Goal: Book appointment/travel/reservation

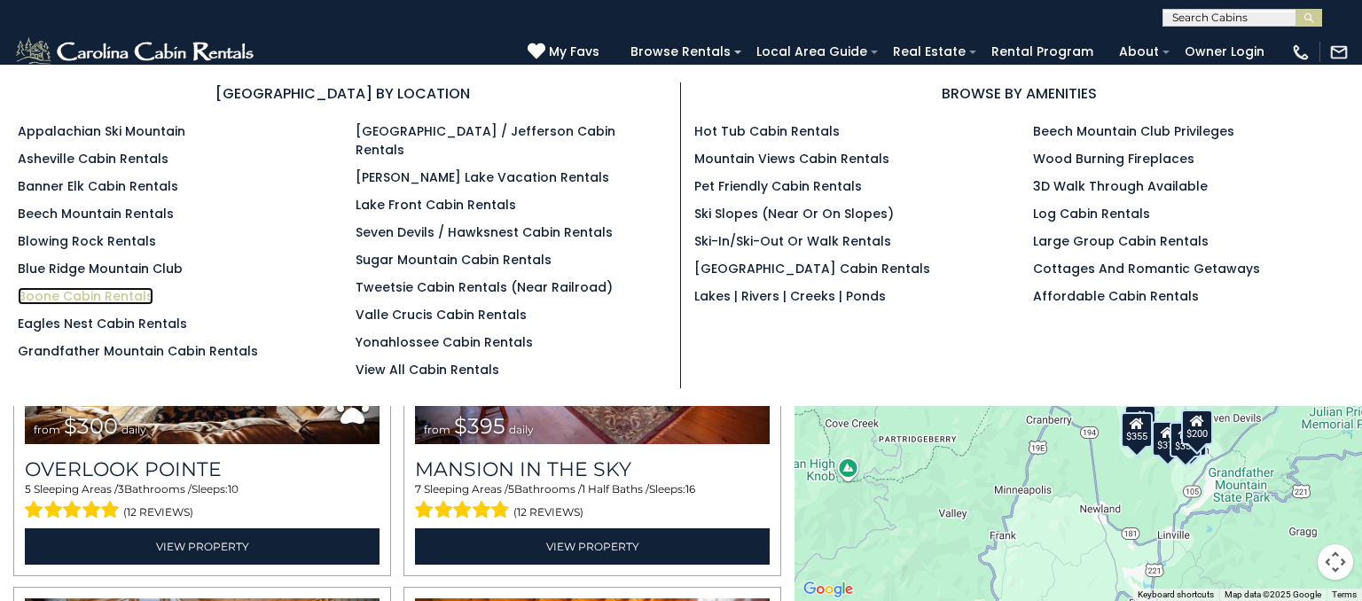
click at [105, 295] on link "Boone Cabin Rentals" at bounding box center [86, 296] width 136 height 18
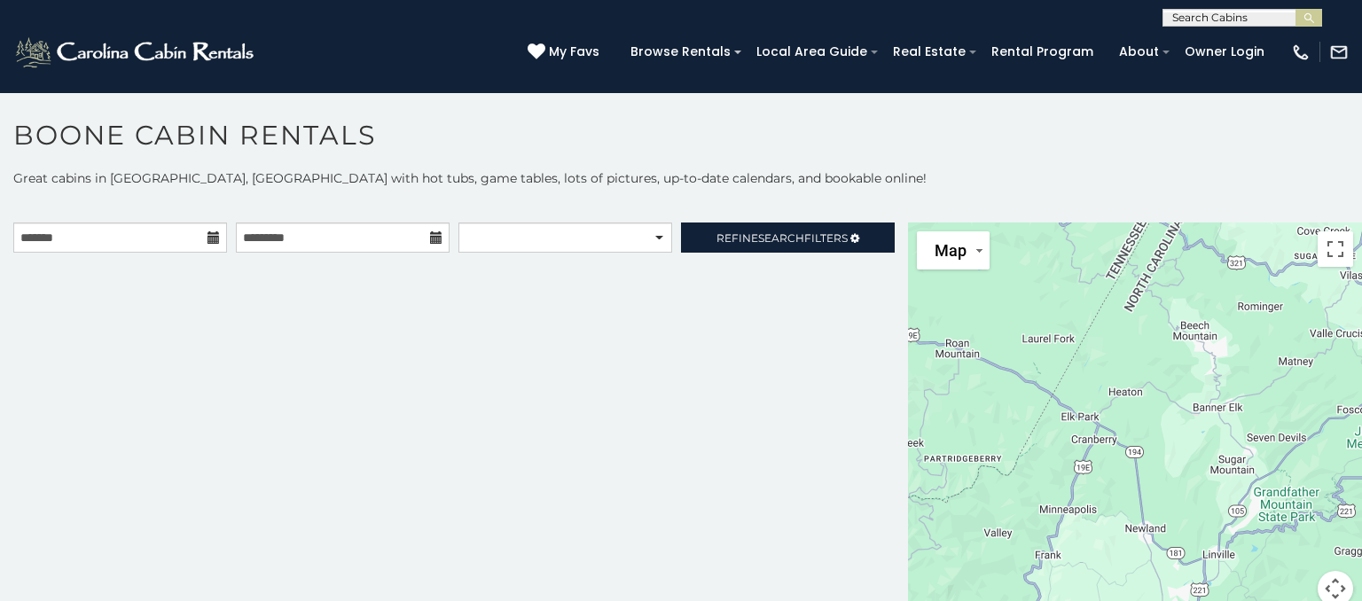
drag, startPoint x: 1195, startPoint y: 417, endPoint x: 1164, endPoint y: 328, distance: 93.9
click at [1164, 328] on div at bounding box center [1135, 425] width 454 height 405
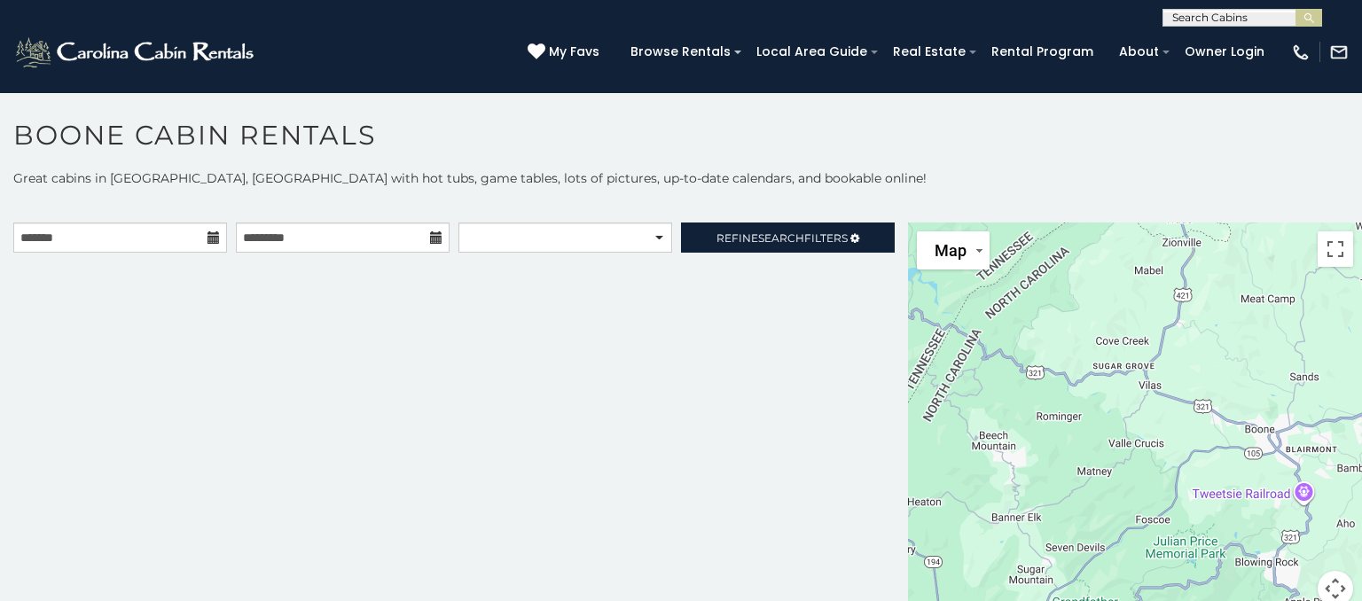
drag, startPoint x: 1164, startPoint y: 328, endPoint x: 950, endPoint y: 492, distance: 269.4
click at [950, 492] on div at bounding box center [1135, 425] width 454 height 405
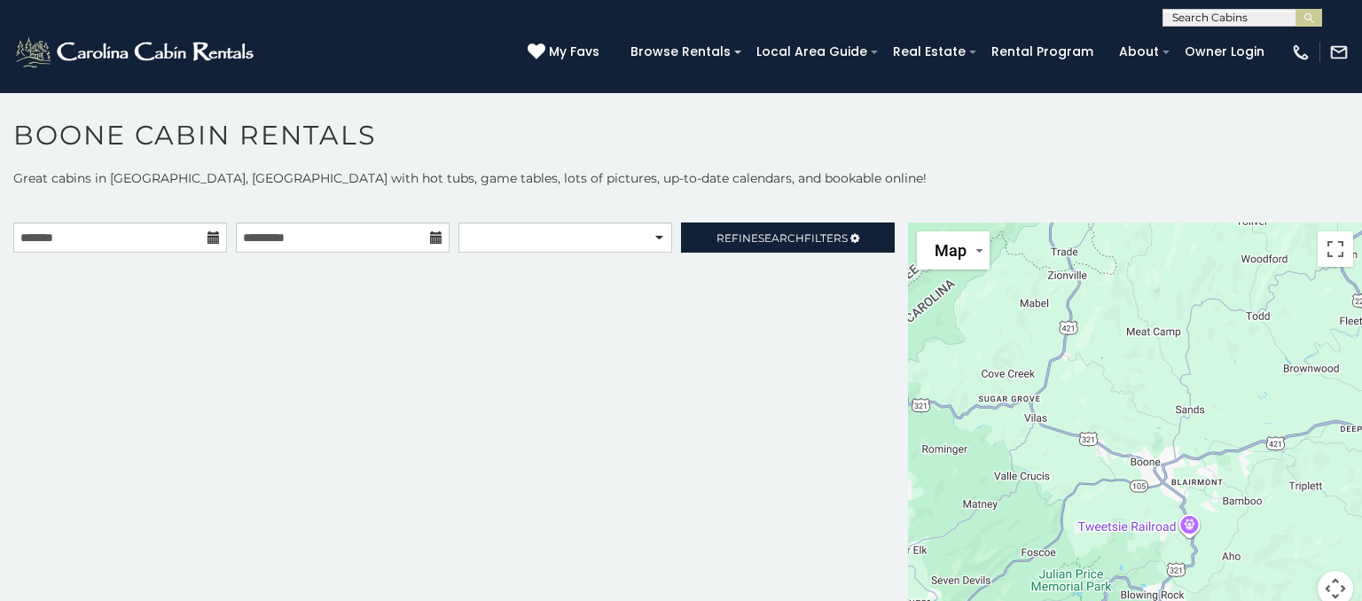
drag, startPoint x: 1241, startPoint y: 393, endPoint x: 1106, endPoint y: 398, distance: 134.9
click at [1106, 398] on div at bounding box center [1135, 425] width 454 height 405
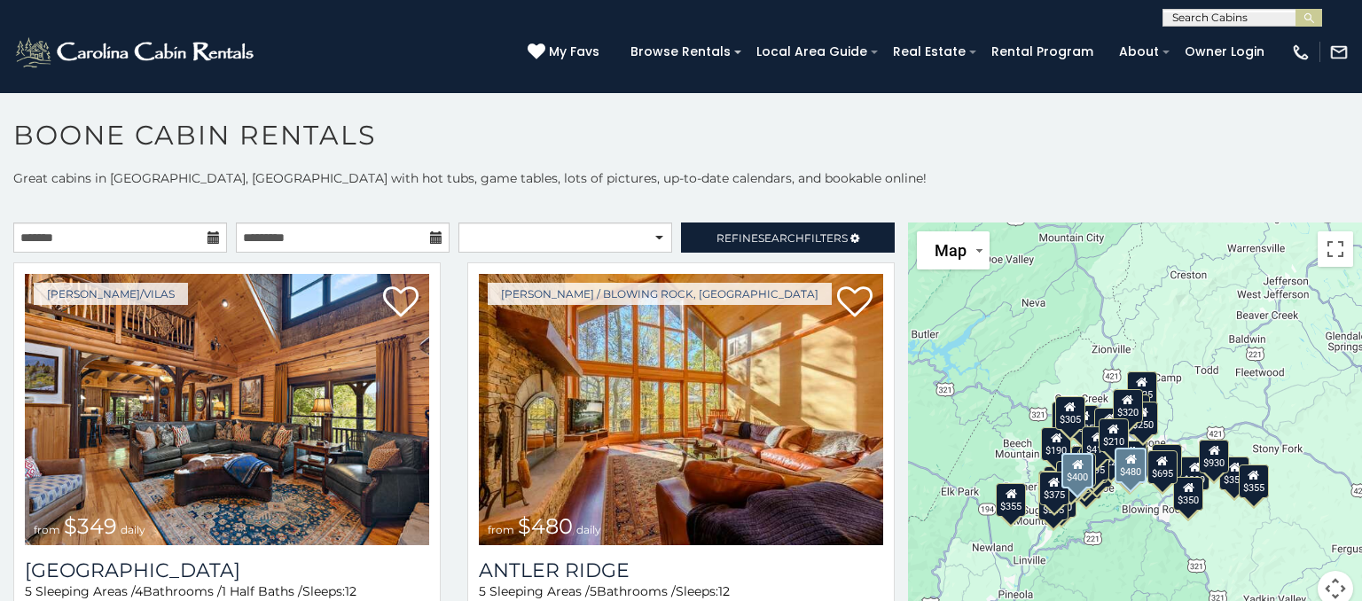
scroll to position [9, 0]
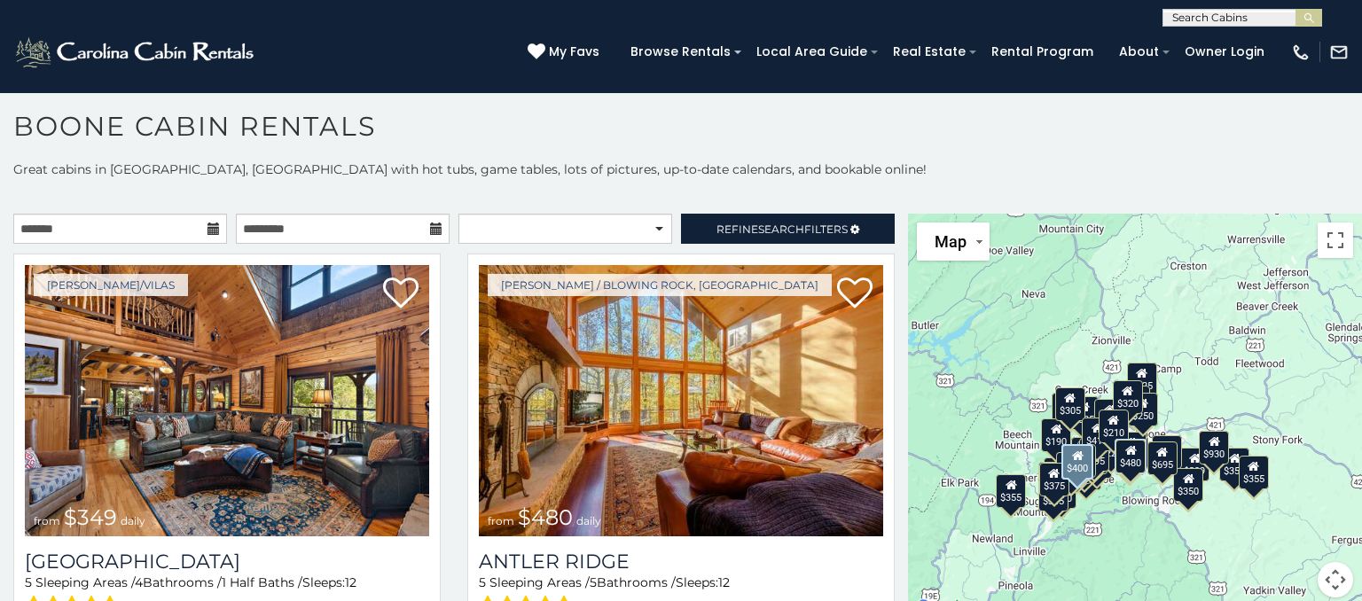
click at [1151, 373] on div "$525" at bounding box center [1142, 379] width 30 height 34
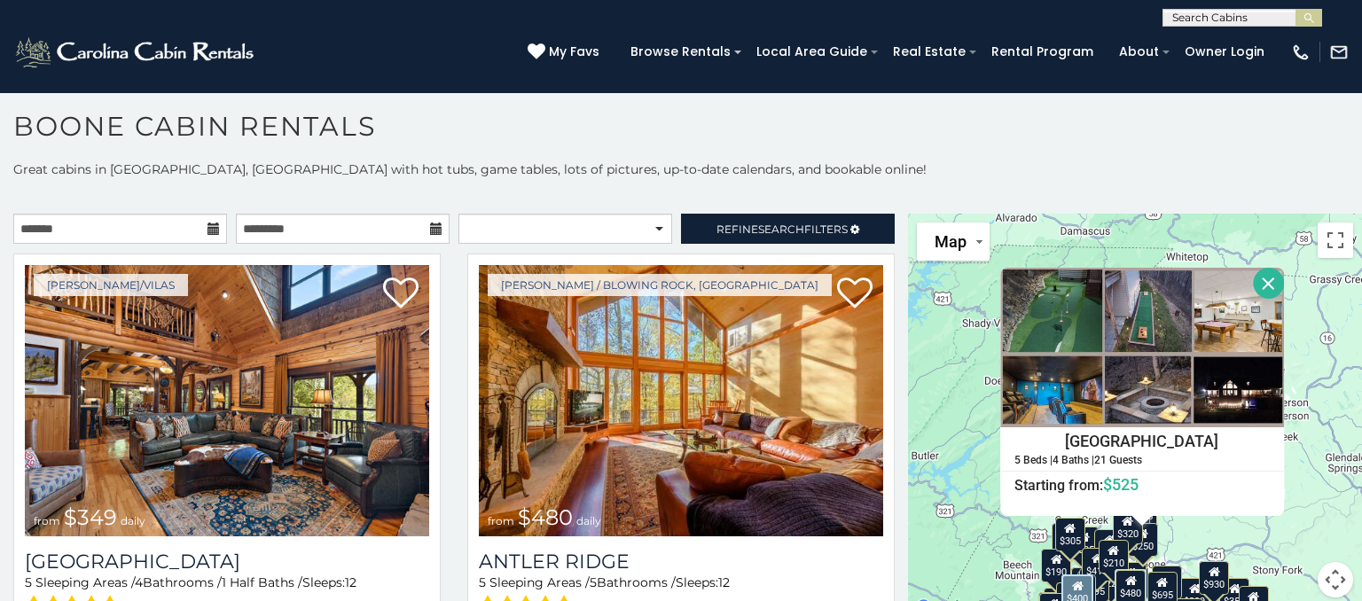
click at [1267, 286] on button "Close" at bounding box center [1268, 283] width 31 height 31
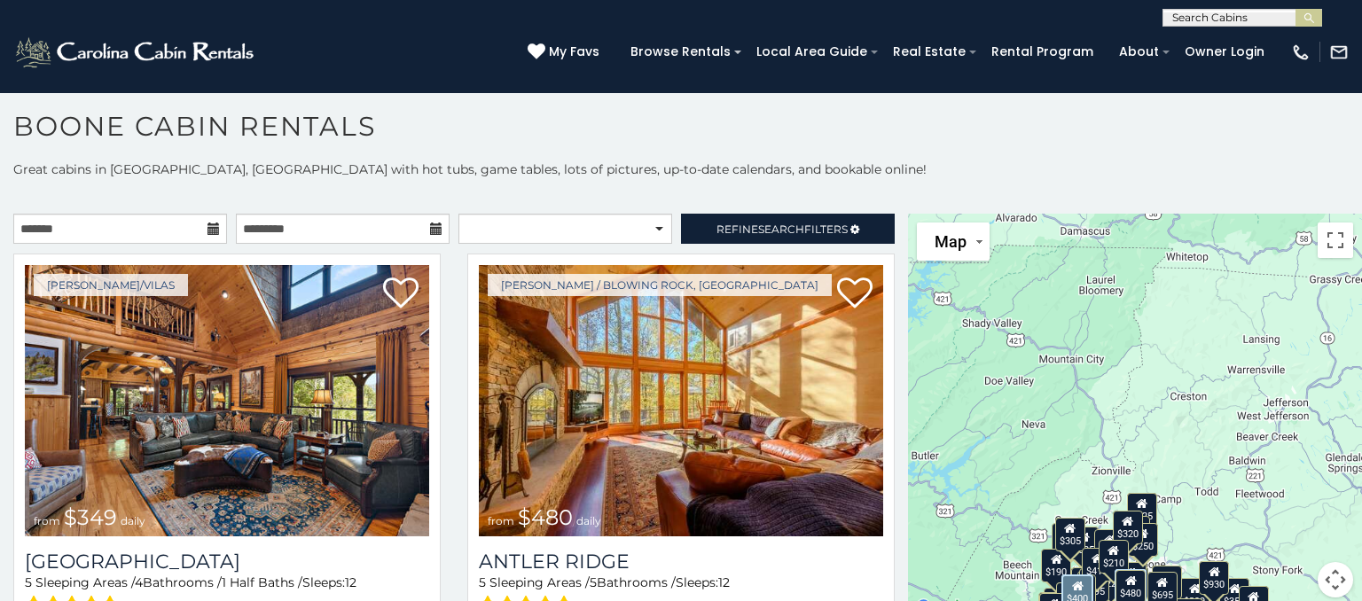
scroll to position [17, 0]
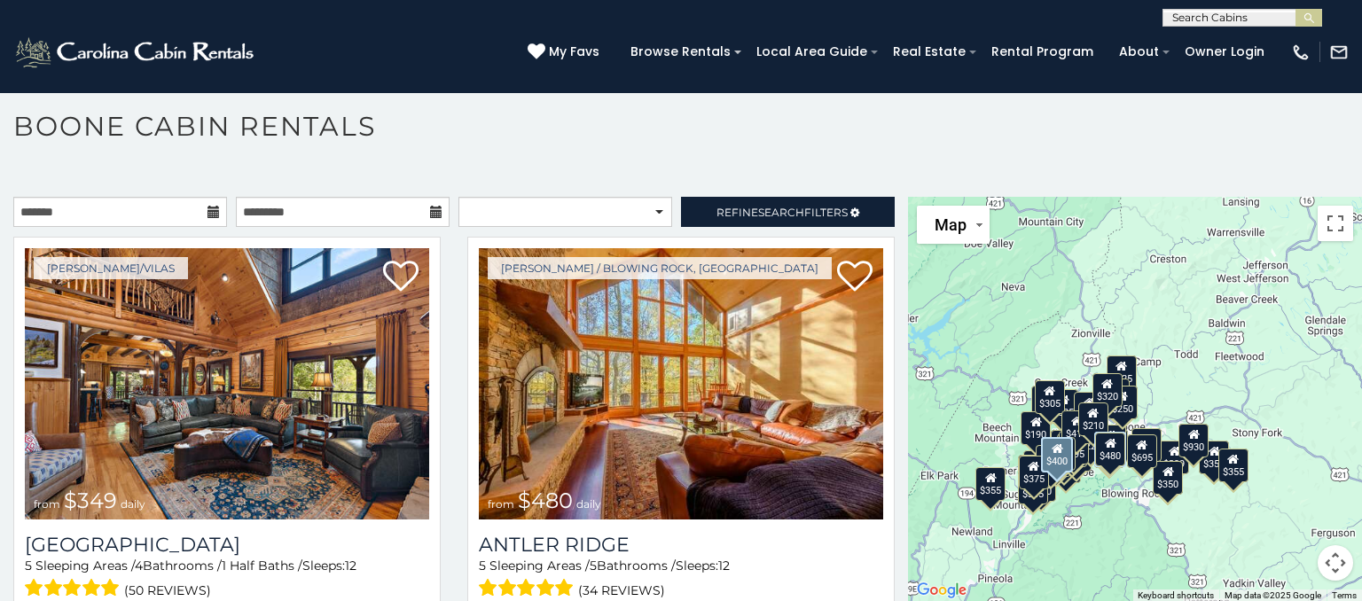
drag, startPoint x: 1179, startPoint y: 481, endPoint x: 1158, endPoint y: 348, distance: 134.7
click at [1158, 348] on div "$349 $480 $525 $315 $355 $675 $635 $930 $400 $451 $330 $400 $485 $460 $395 $255…" at bounding box center [1135, 399] width 454 height 405
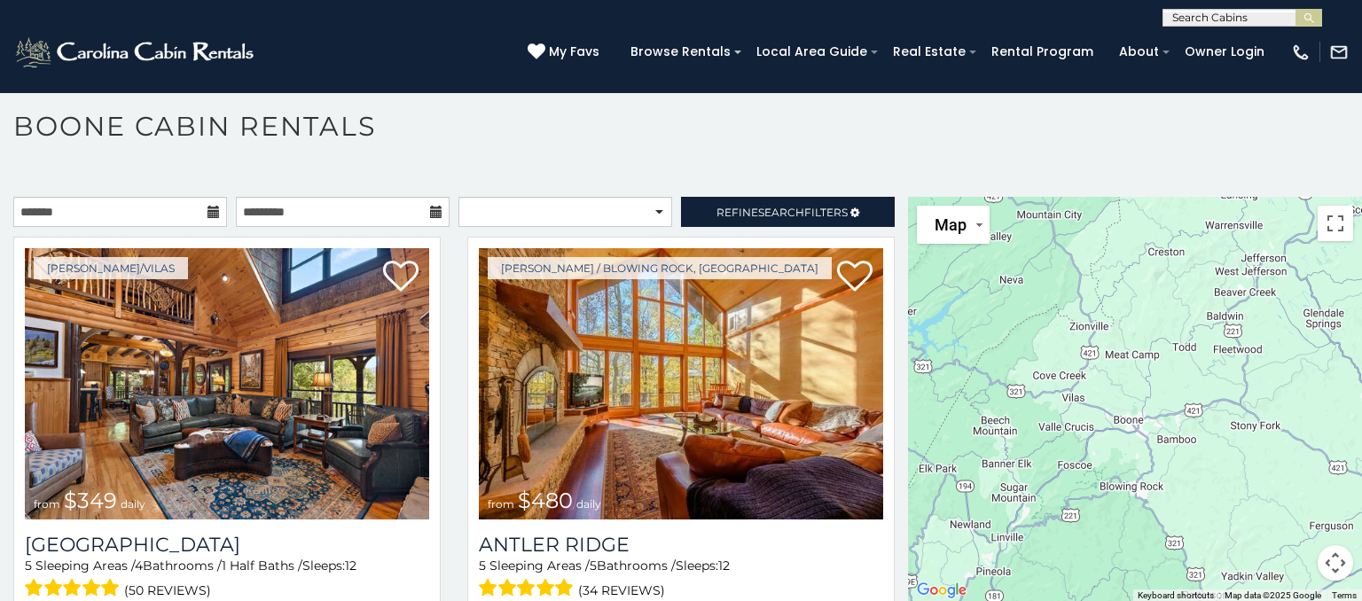
click at [1137, 357] on div at bounding box center [1135, 399] width 454 height 405
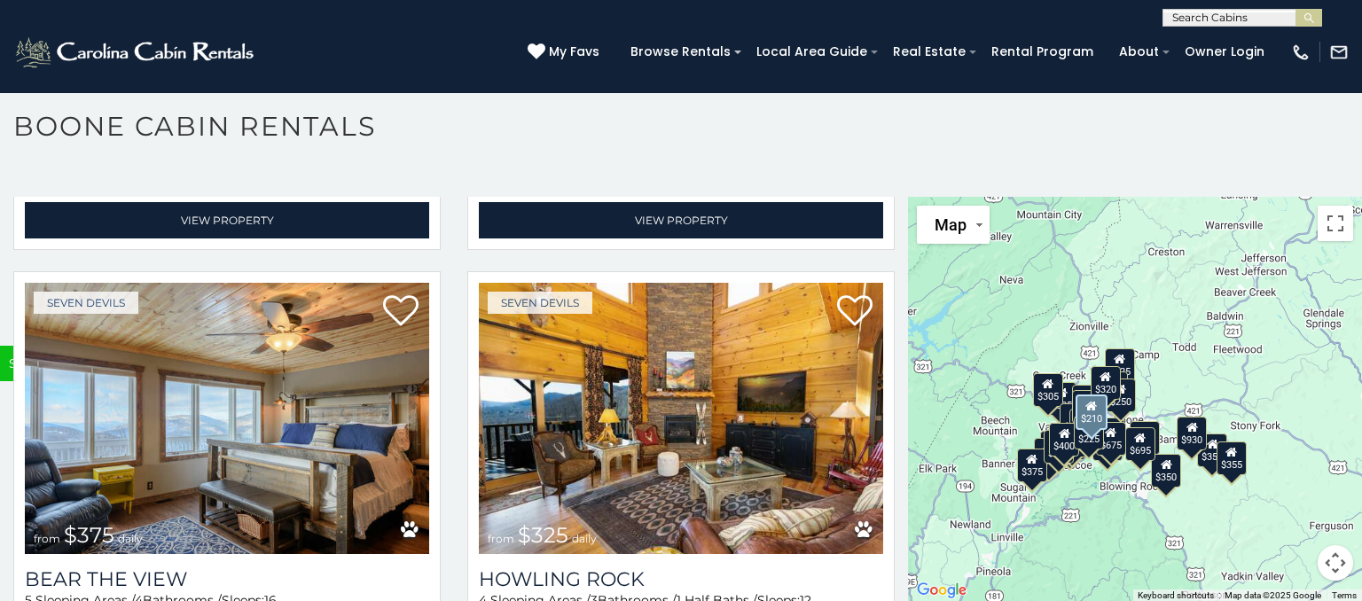
scroll to position [6106, 0]
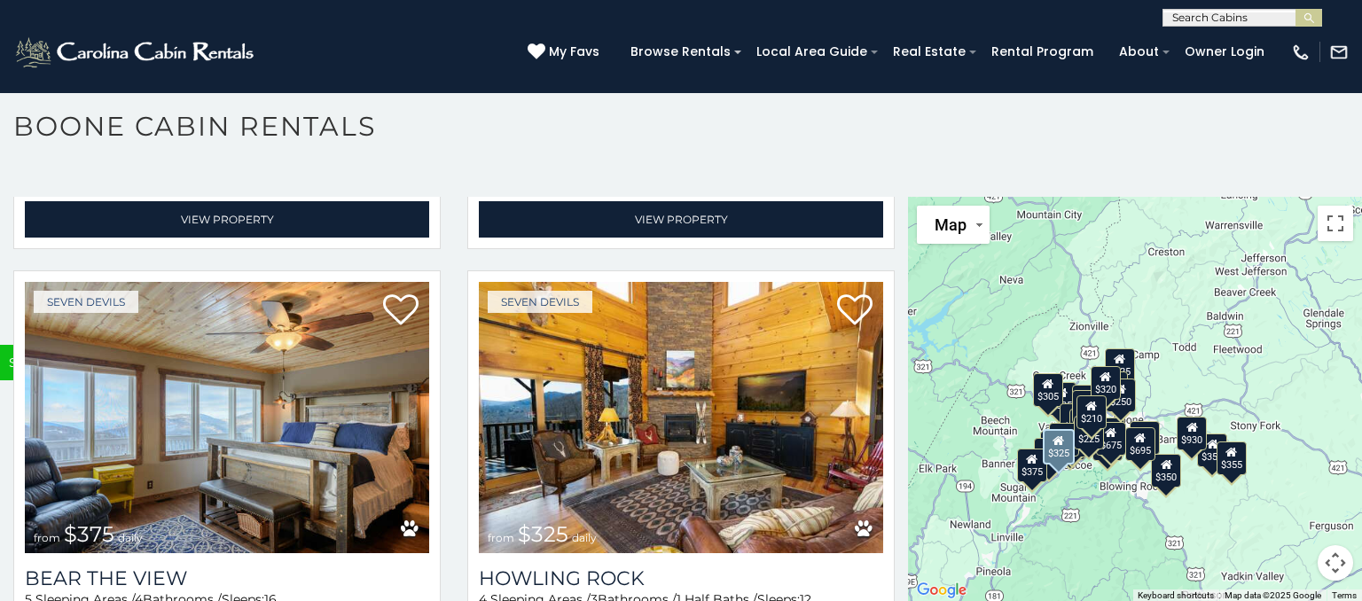
scroll to position [6214, 0]
